Goal: Entertainment & Leisure: Consume media (video, audio)

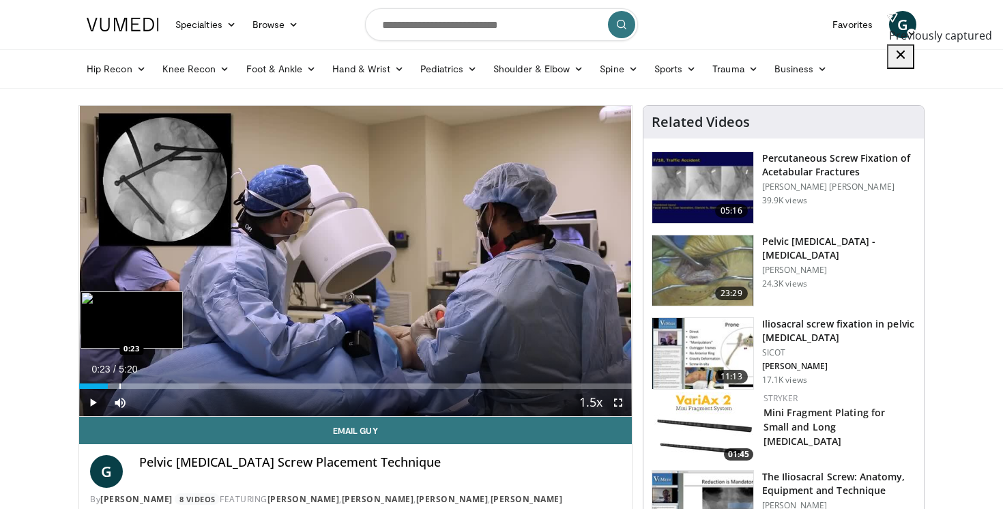
click at [119, 385] on div "Progress Bar" at bounding box center [119, 385] width 1 height 5
click at [151, 385] on div "Progress Bar" at bounding box center [151, 385] width 1 height 5
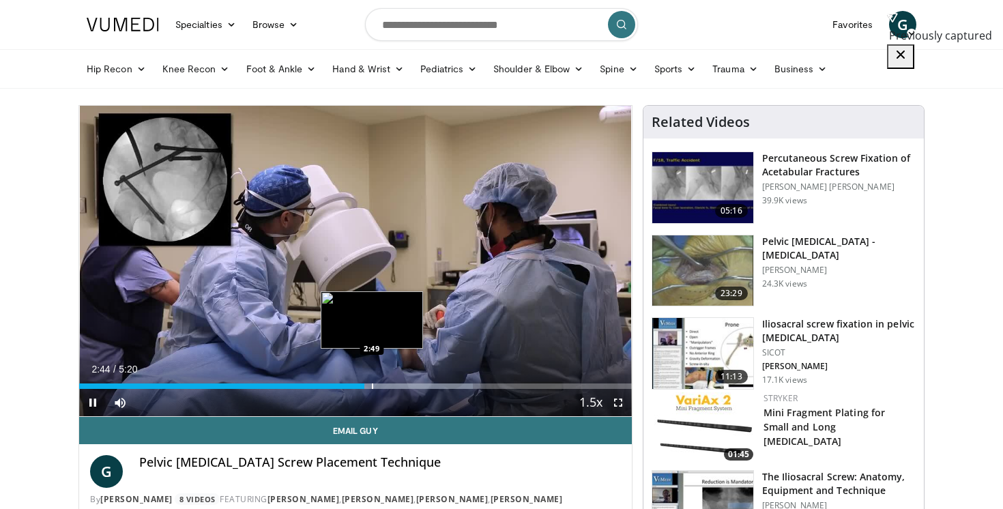
click at [372, 387] on div "Progress Bar" at bounding box center [372, 385] width 1 height 5
click at [381, 386] on video-js "**********" at bounding box center [355, 261] width 552 height 311
click at [389, 385] on div "Progress Bar" at bounding box center [389, 385] width 1 height 5
click at [396, 384] on div "Progress Bar" at bounding box center [396, 385] width 1 height 5
click at [403, 385] on div "Progress Bar" at bounding box center [403, 385] width 1 height 5
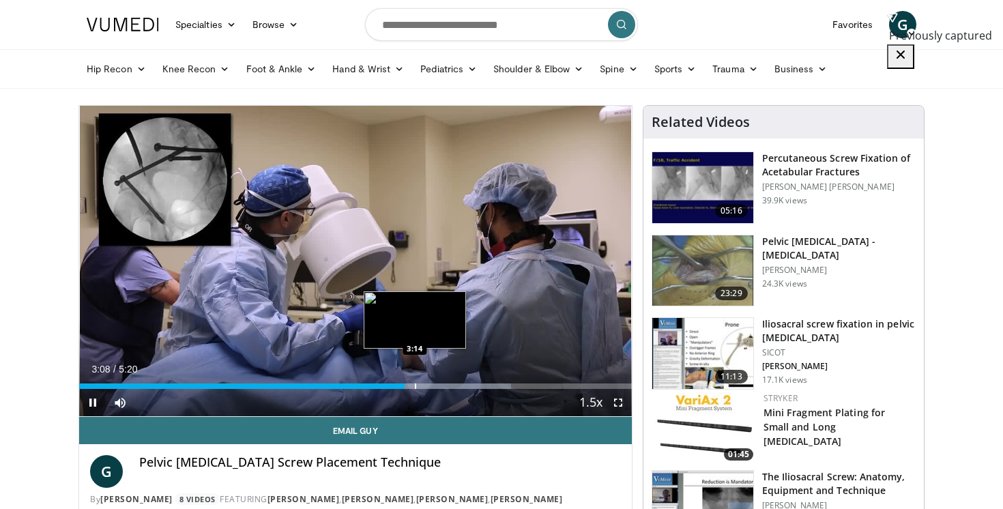
click at [416, 383] on div "Progress Bar" at bounding box center [415, 385] width 1 height 5
click at [426, 382] on div "Loaded : 80.51% 3:16 3:19" at bounding box center [355, 382] width 552 height 13
click at [442, 384] on div "Progress Bar" at bounding box center [442, 385] width 1 height 5
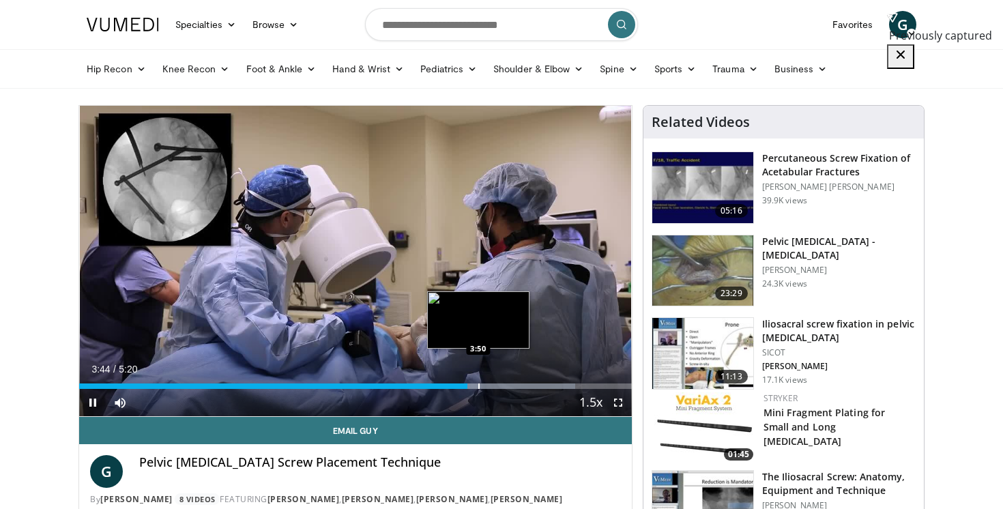
click at [479, 383] on div "Progress Bar" at bounding box center [478, 385] width 1 height 5
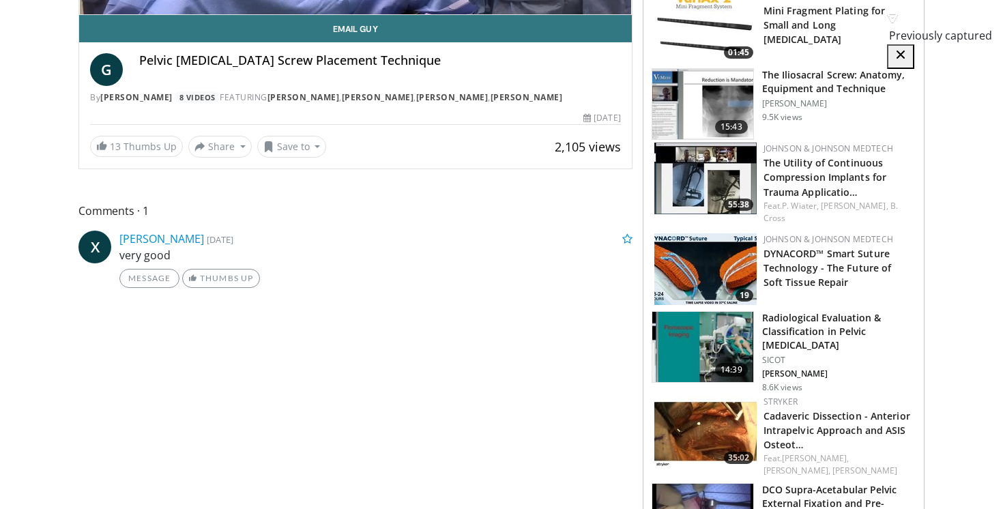
scroll to position [403, 0]
